Goal: Communication & Community: Ask a question

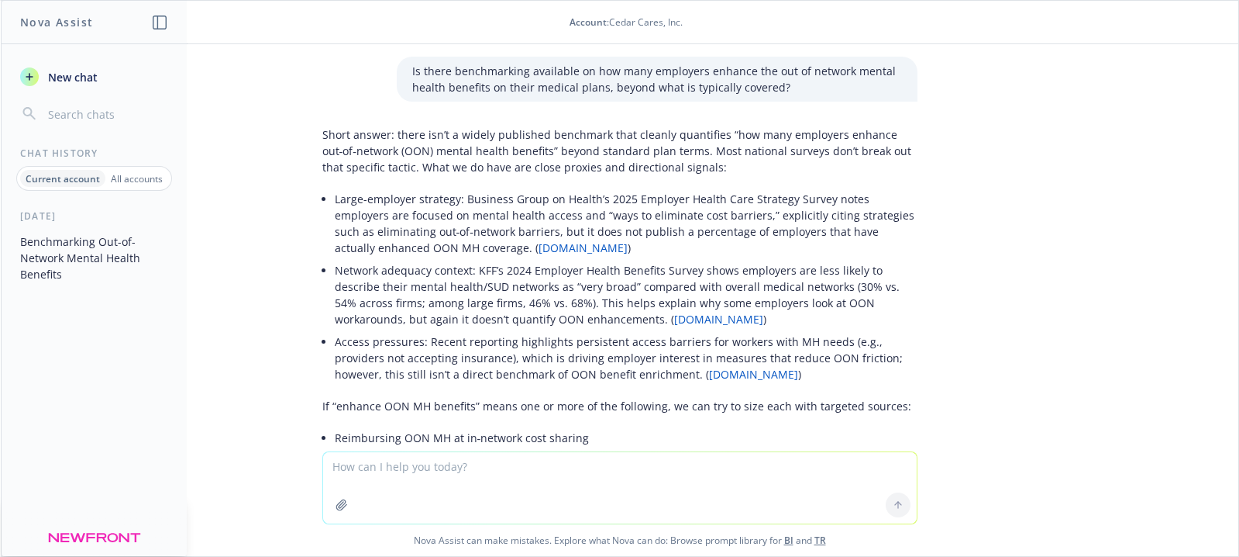
scroll to position [155, 0]
